Goal: Information Seeking & Learning: Understand process/instructions

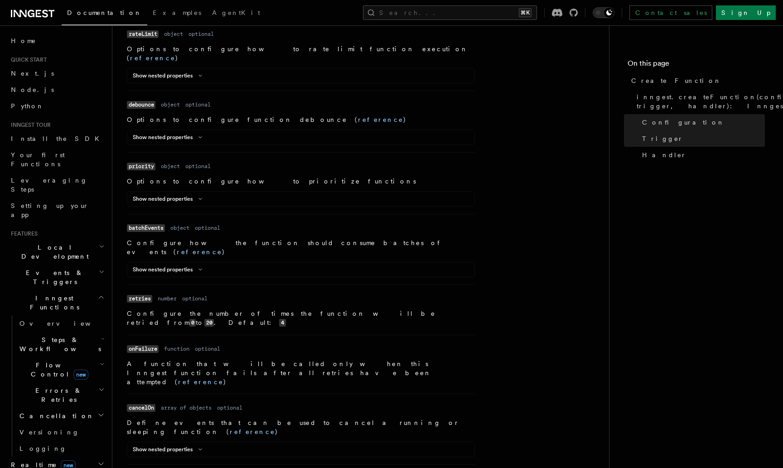
scroll to position [716, 0]
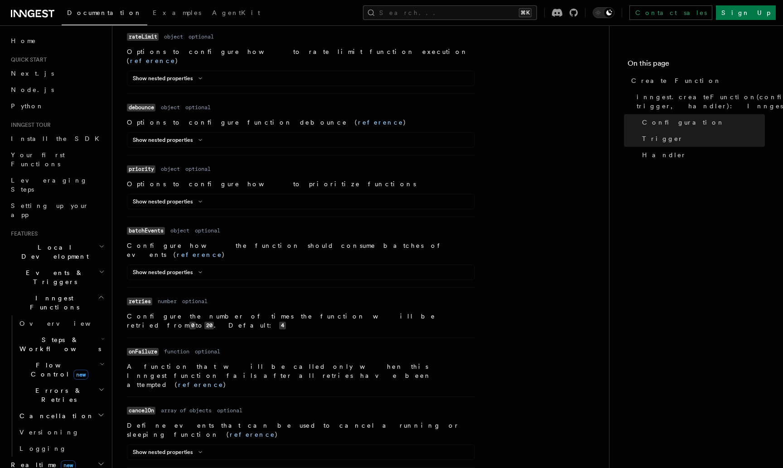
click at [144, 348] on code "onFailure" at bounding box center [143, 352] width 32 height 8
click at [227, 345] on dl "Name onFailure Type function Required optional Description A function that will…" at bounding box center [301, 367] width 348 height 44
click at [223, 381] on link "reference" at bounding box center [200, 384] width 45 height 7
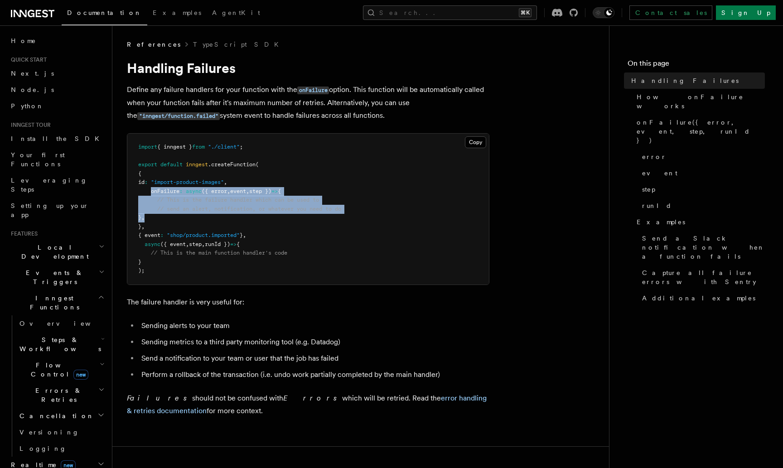
drag, startPoint x: 163, startPoint y: 220, endPoint x: 151, endPoint y: 196, distance: 26.5
click at [151, 196] on pre "import { inngest } from "./client" ; export default inngest .createFunction ( {…" at bounding box center [308, 209] width 362 height 151
copy code "onFailure : async ({ error , event , step }) => { // This is the failure handle…"
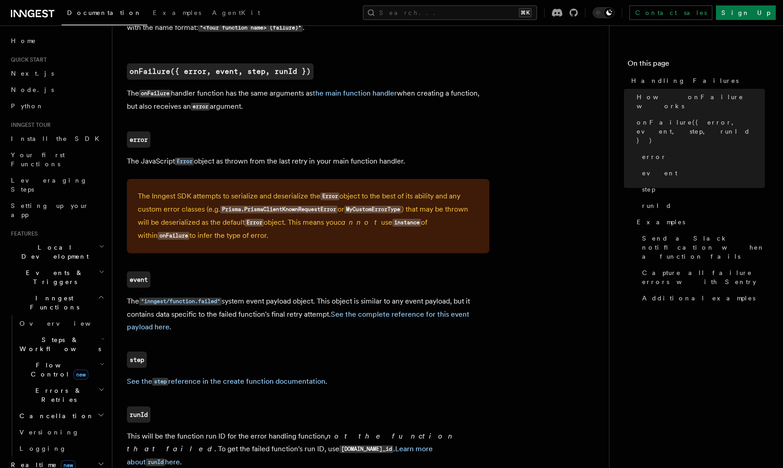
scroll to position [558, 0]
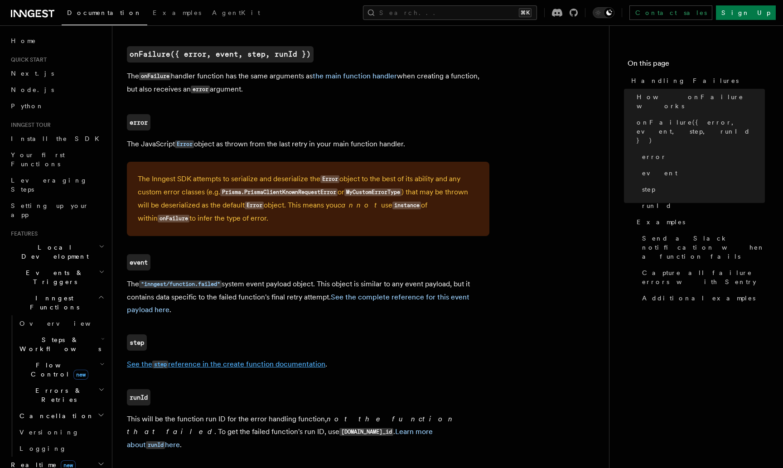
click at [184, 368] on link "See the step reference in the create function documentation" at bounding box center [226, 364] width 198 height 9
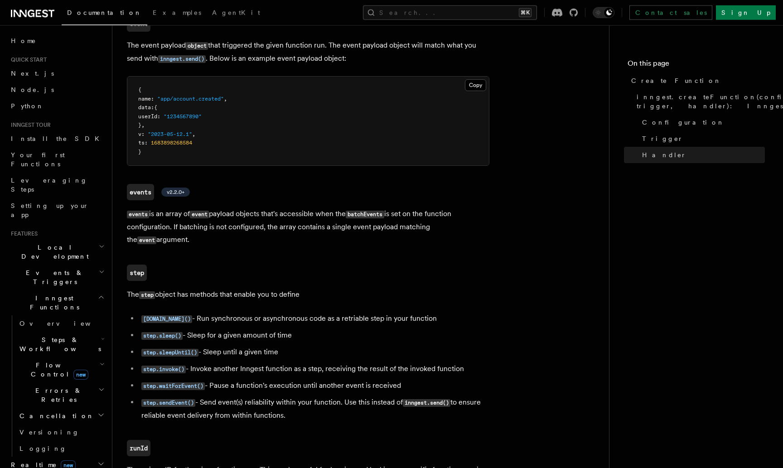
scroll to position [1773, 0]
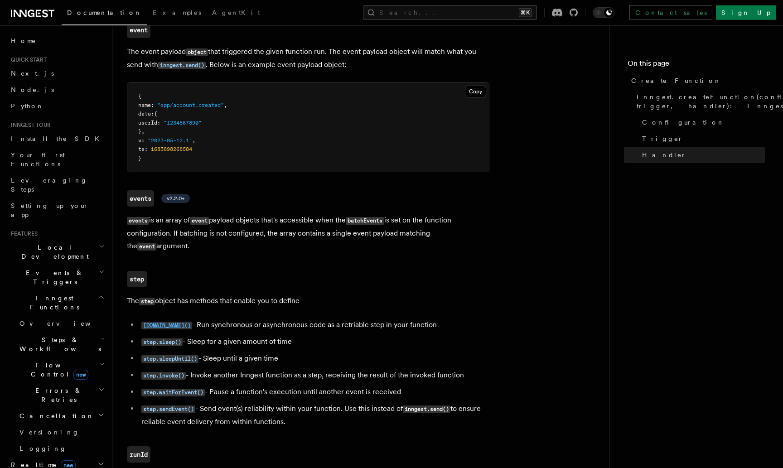
click at [158, 322] on code "[DOMAIN_NAME]()" at bounding box center [166, 326] width 51 height 8
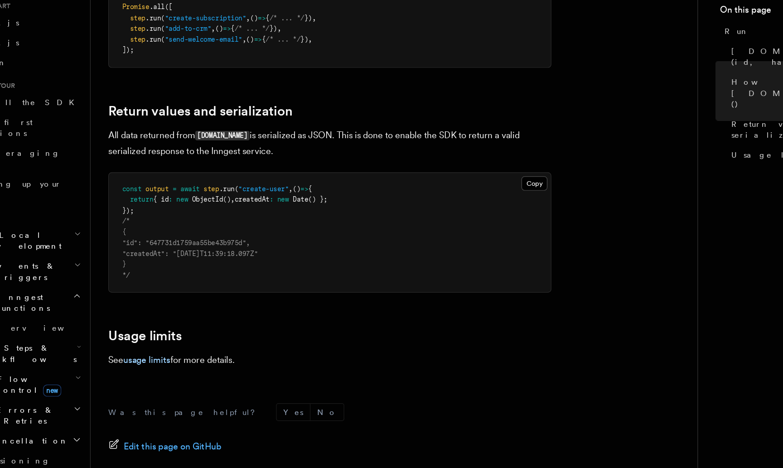
scroll to position [645, 0]
